Goal: Entertainment & Leisure: Consume media (video, audio)

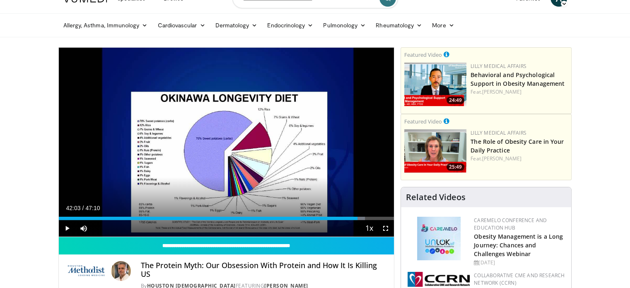
click at [227, 140] on div "10 seconds Tap to unmute" at bounding box center [226, 142] width 335 height 189
click at [65, 231] on span "Video Player" at bounding box center [67, 228] width 17 height 17
click at [67, 228] on span "Video Player" at bounding box center [67, 228] width 17 height 17
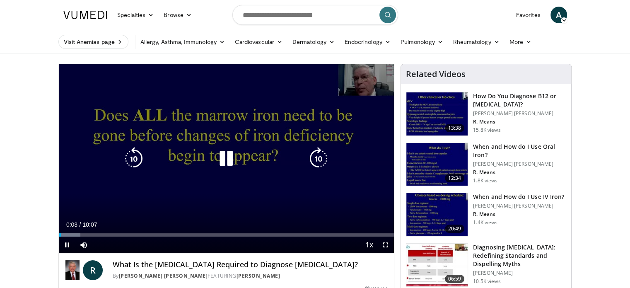
click at [224, 150] on icon "Video Player" at bounding box center [225, 158] width 23 height 23
